Goal: Check status: Check status

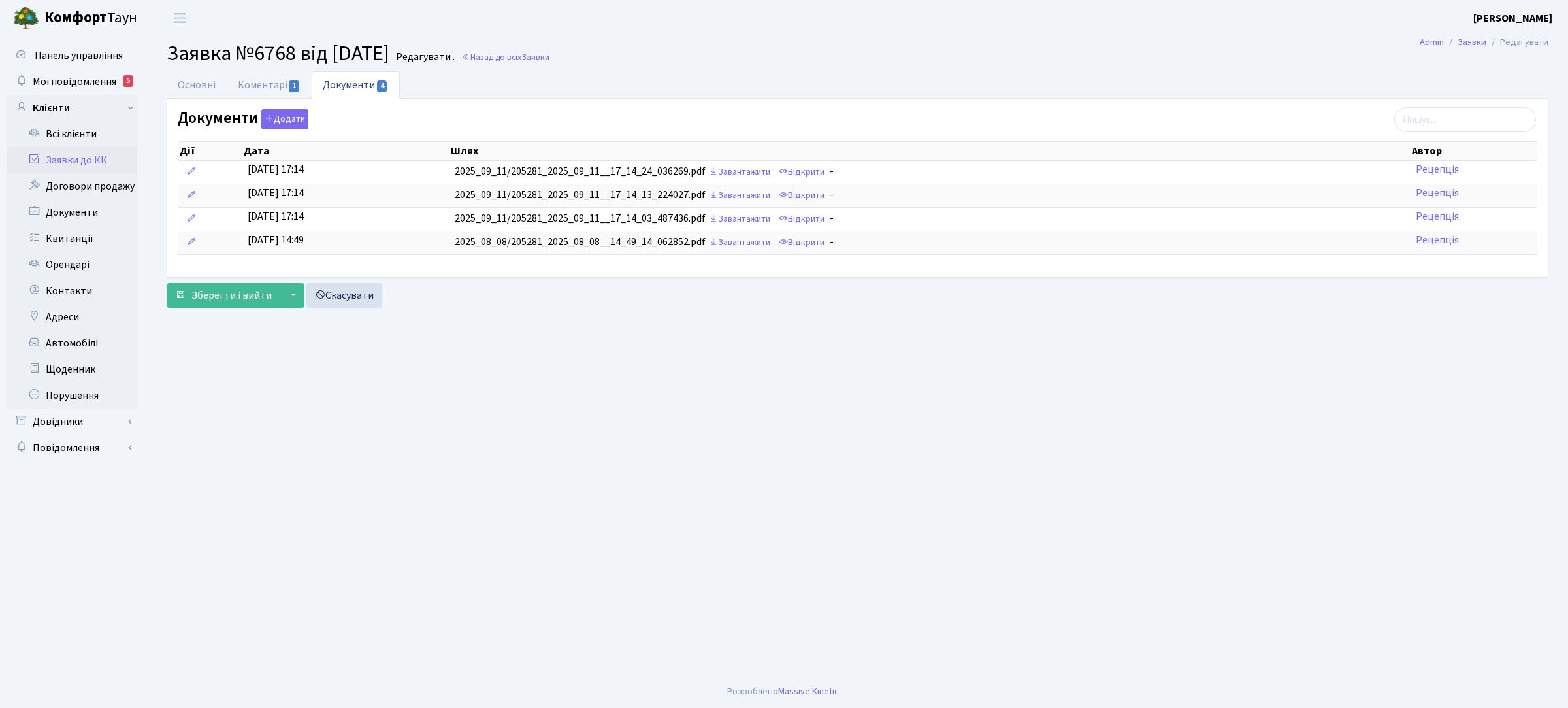
click at [72, 157] on link "Заявки до КК" at bounding box center [72, 160] width 131 height 26
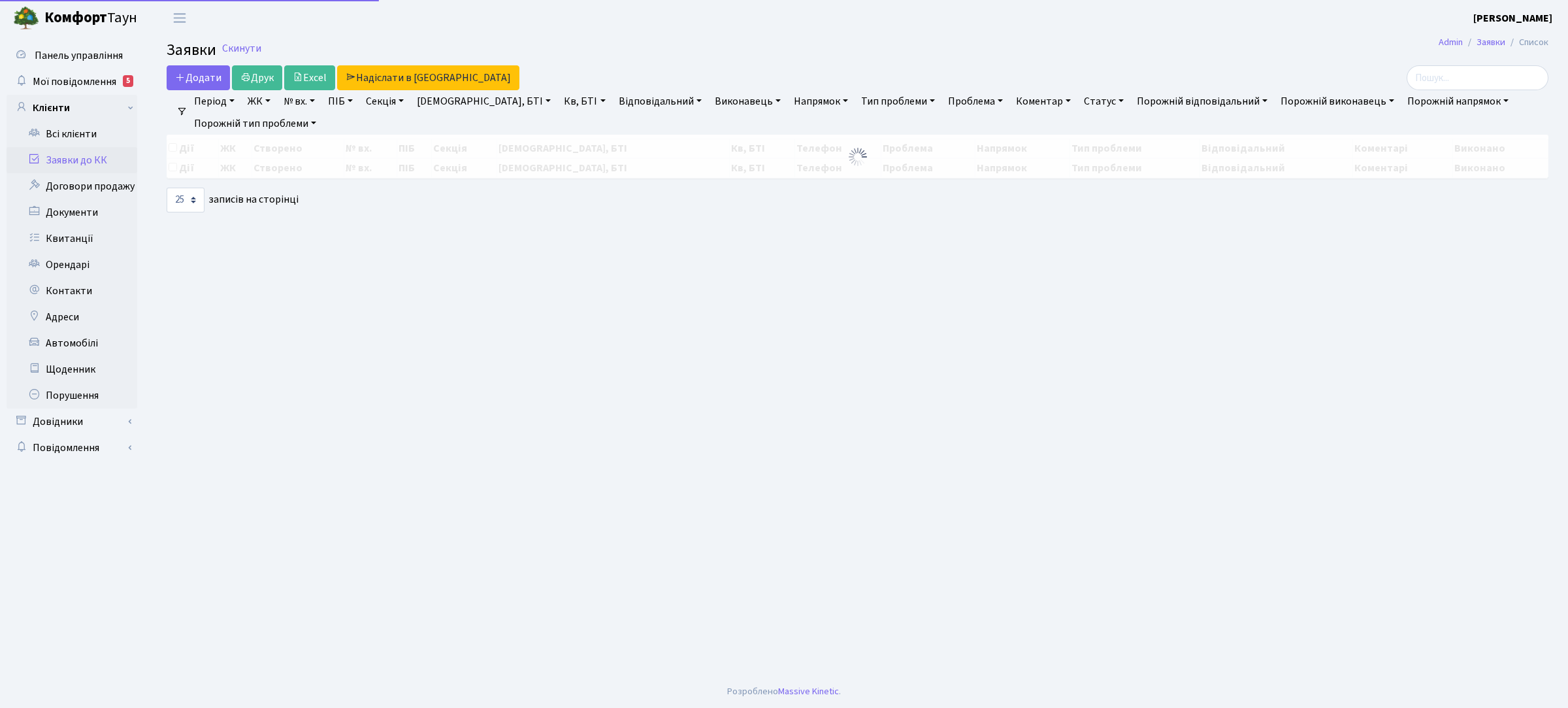
select select "25"
